Goal: Task Accomplishment & Management: Use online tool/utility

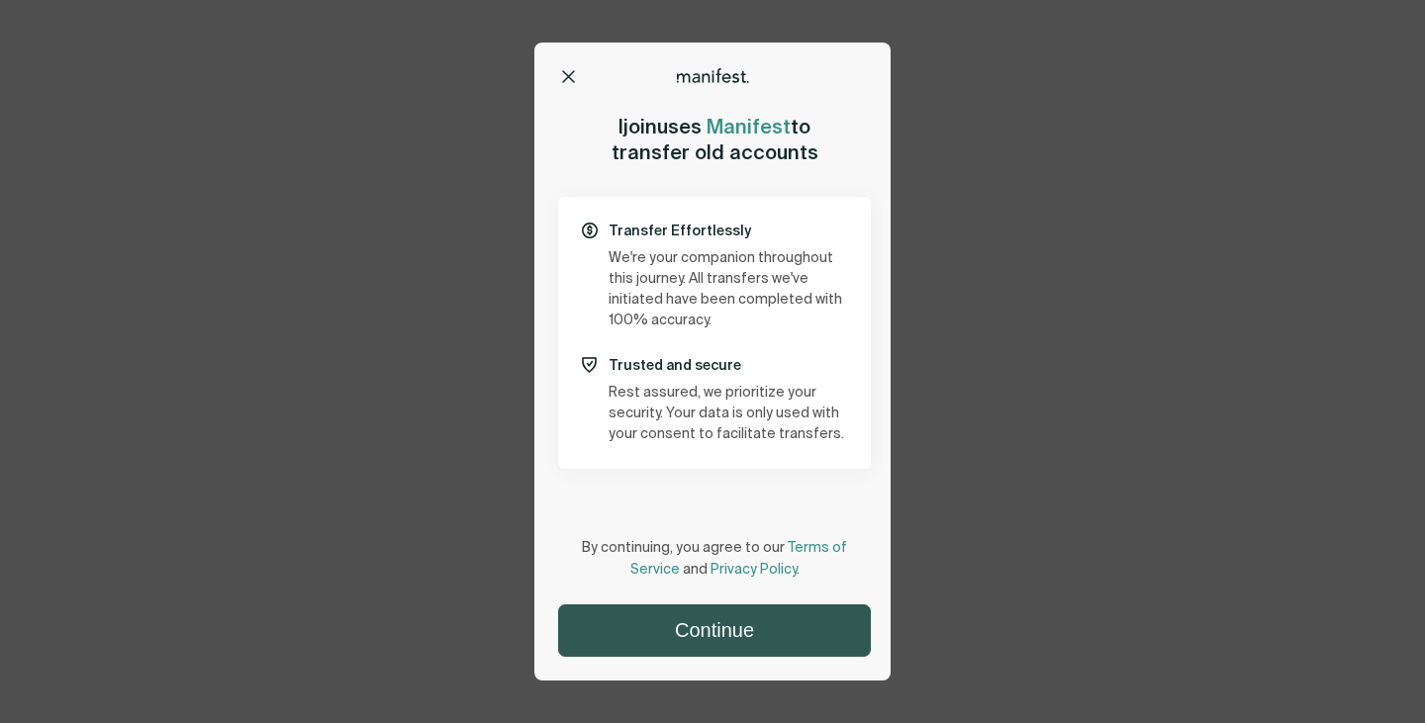
click at [750, 621] on button "Continue" at bounding box center [714, 631] width 311 height 50
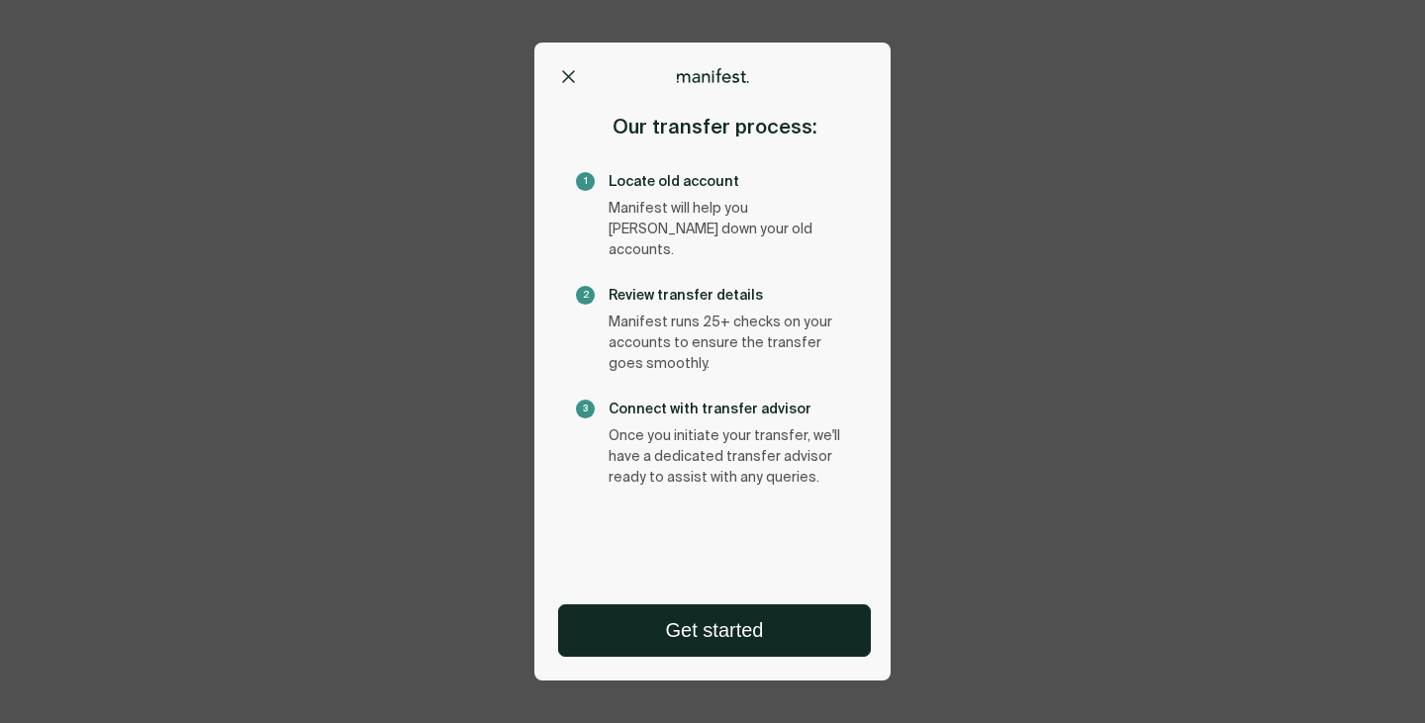
click at [567, 73] on icon at bounding box center [568, 76] width 13 height 13
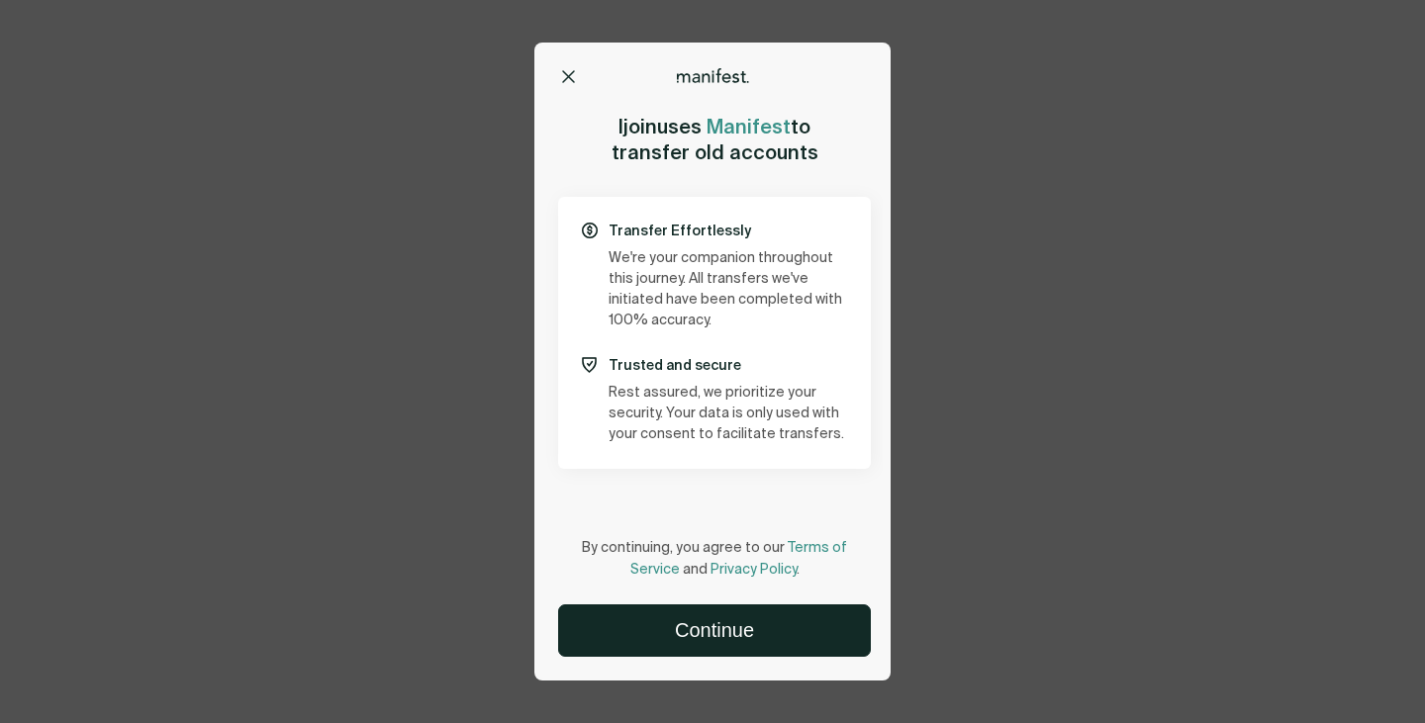
click at [558, 74] on div at bounding box center [712, 75] width 356 height 16
click at [561, 73] on button at bounding box center [568, 77] width 20 height 20
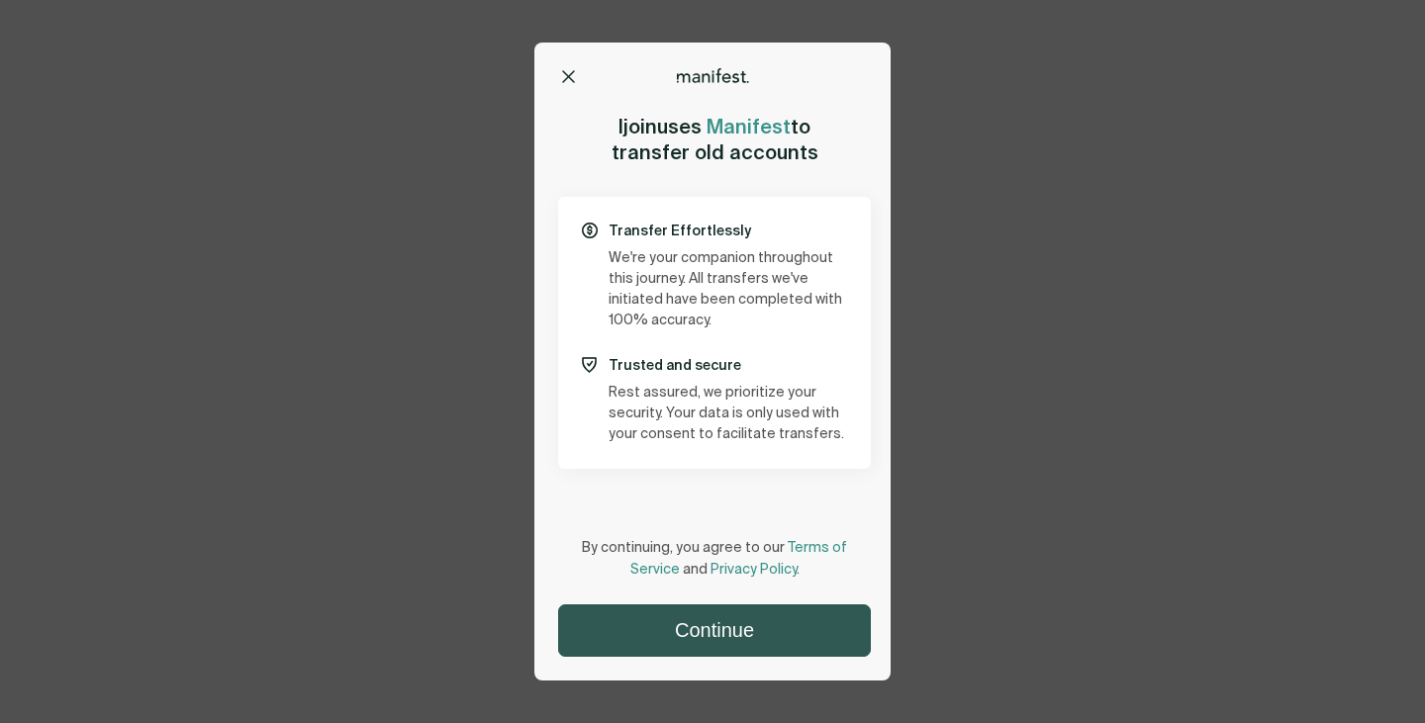
click at [721, 633] on button "Continue" at bounding box center [714, 631] width 311 height 50
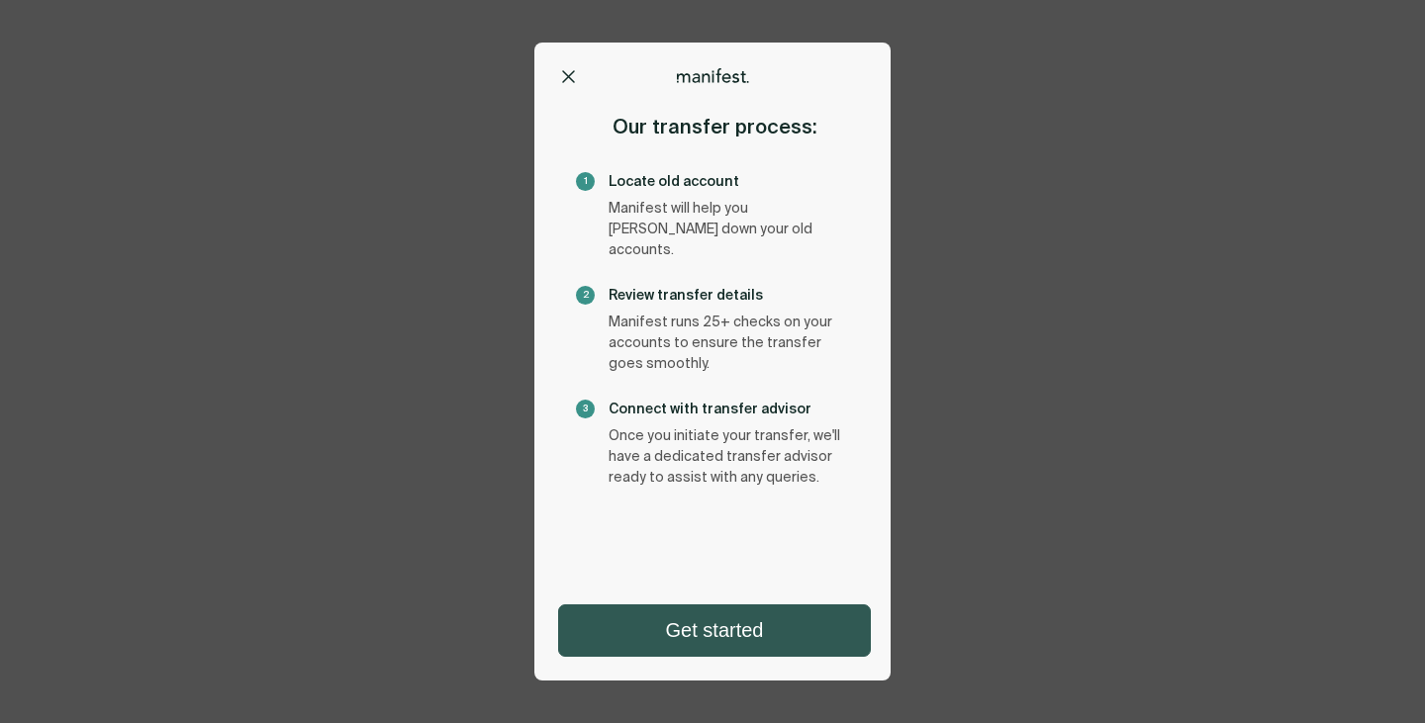
click at [745, 631] on button "Get started" at bounding box center [714, 631] width 311 height 50
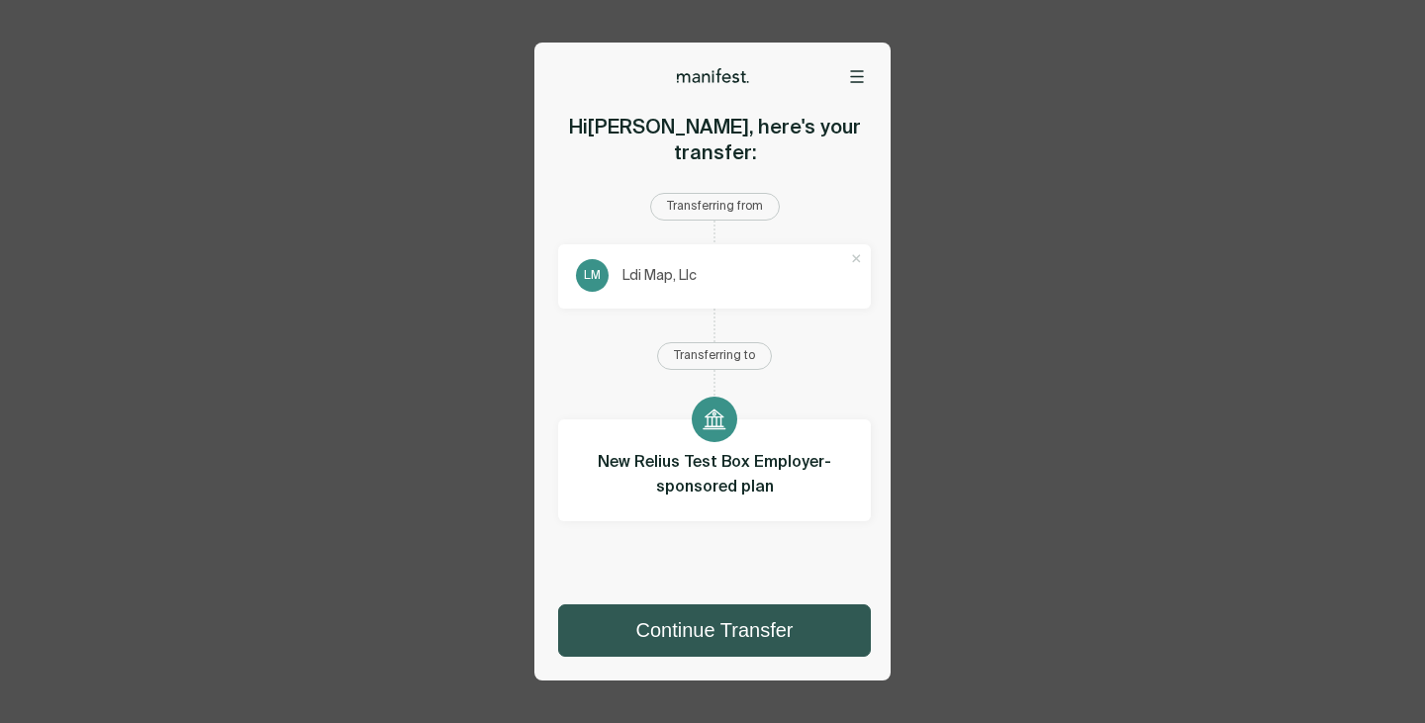
click at [754, 629] on button "Continue Transfer" at bounding box center [714, 631] width 311 height 50
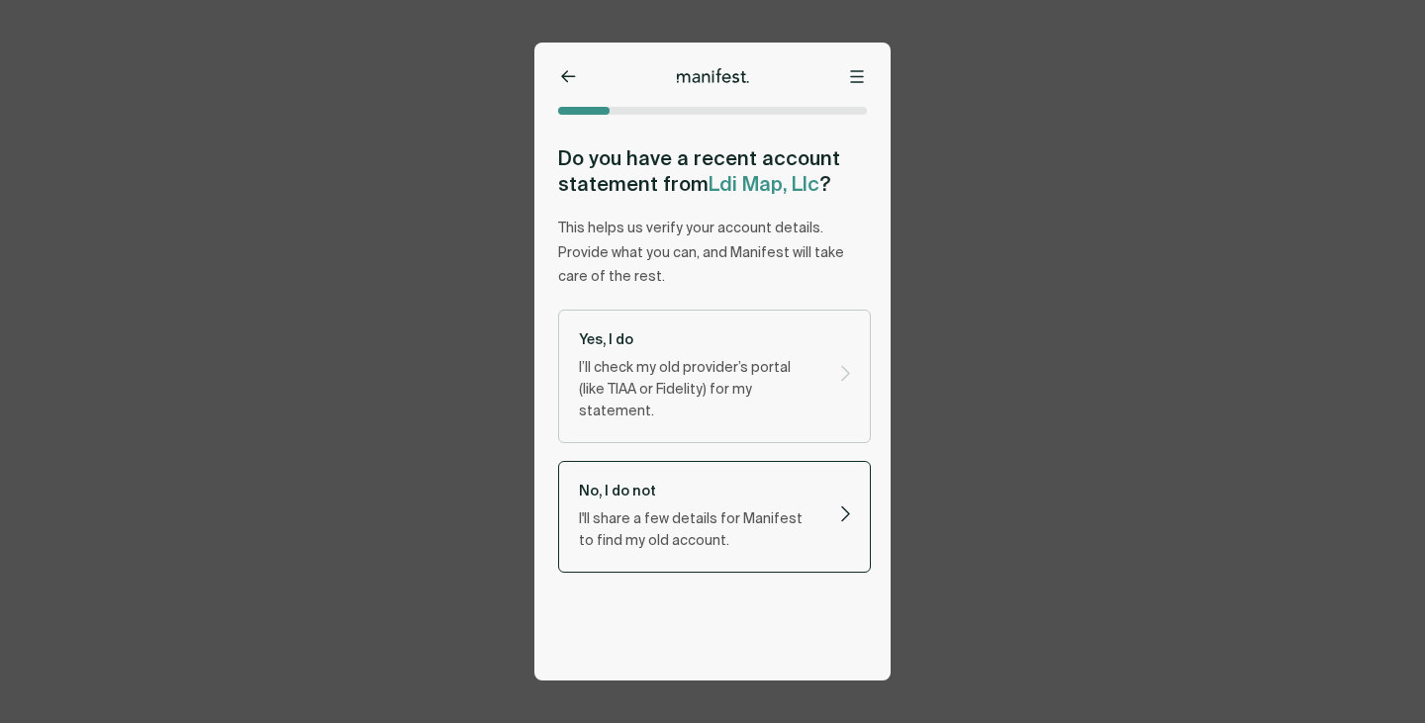
click at [790, 509] on p "I'll share a few details for Manifest to find my old account." at bounding box center [697, 531] width 237 height 44
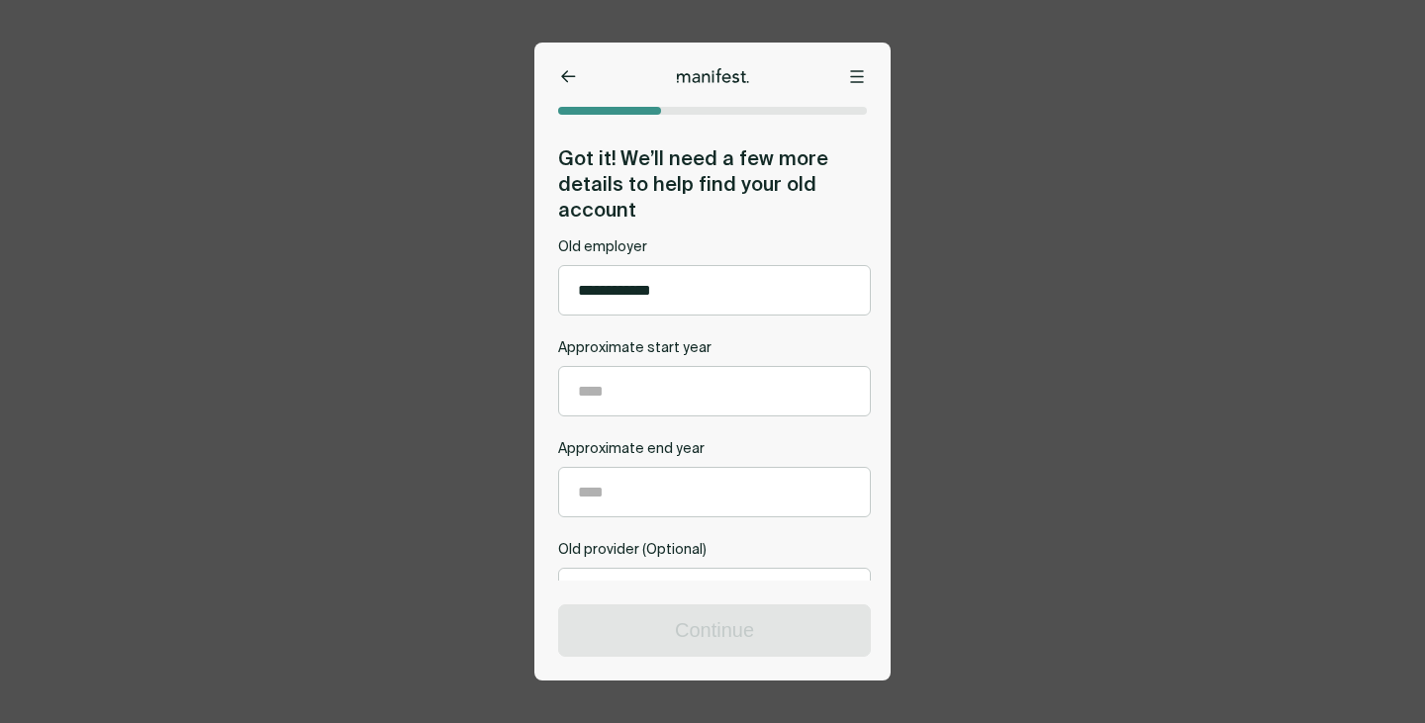
click at [949, 170] on div "**********" at bounding box center [712, 361] width 1425 height 723
